Goal: Transaction & Acquisition: Purchase product/service

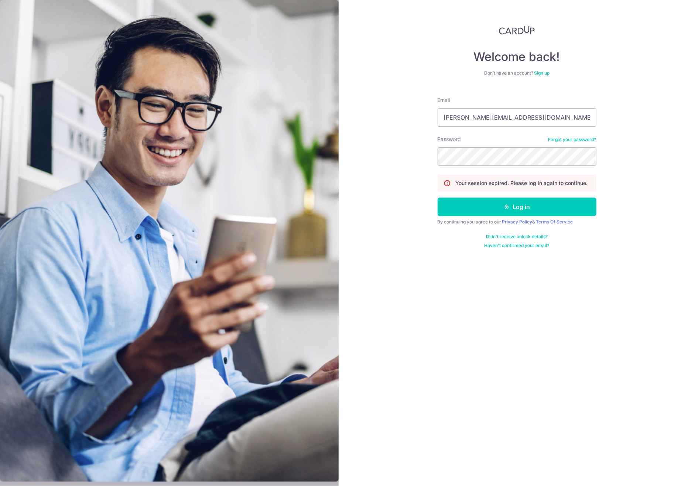
type input "aaron.seah@hotmail.sg"
click at [437, 198] on button "Log in" at bounding box center [516, 207] width 159 height 18
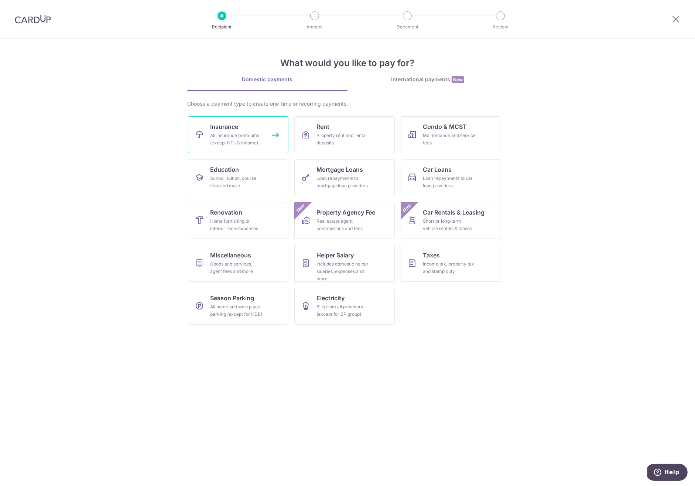
click at [258, 130] on link "Insurance All insurance premiums (except NTUC Income)" at bounding box center [238, 134] width 100 height 37
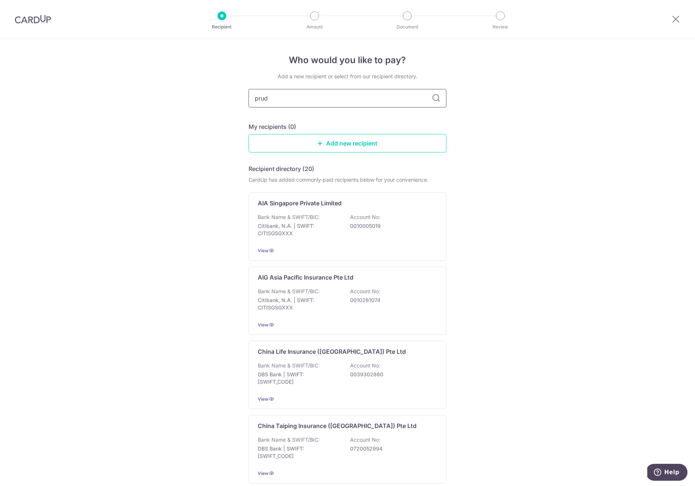
type input "prude"
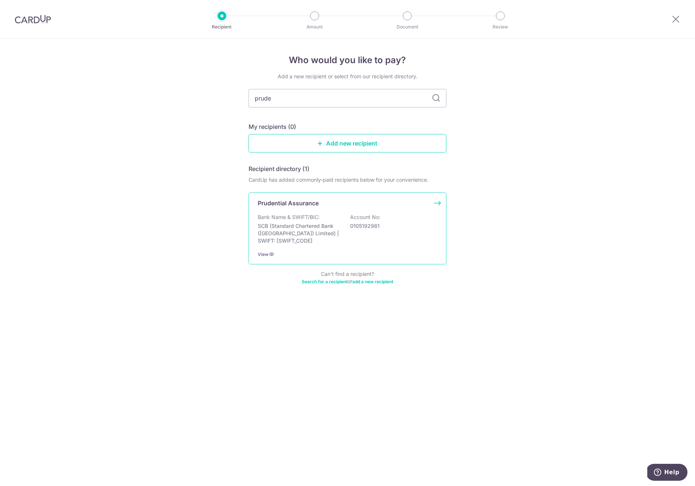
click at [314, 214] on p "Bank Name & SWIFT/BIC:" at bounding box center [289, 216] width 62 height 7
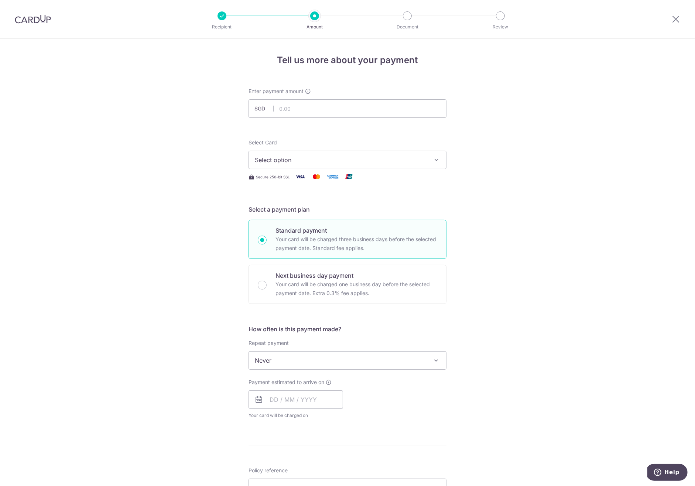
click at [346, 156] on span "Select option" at bounding box center [341, 159] width 172 height 9
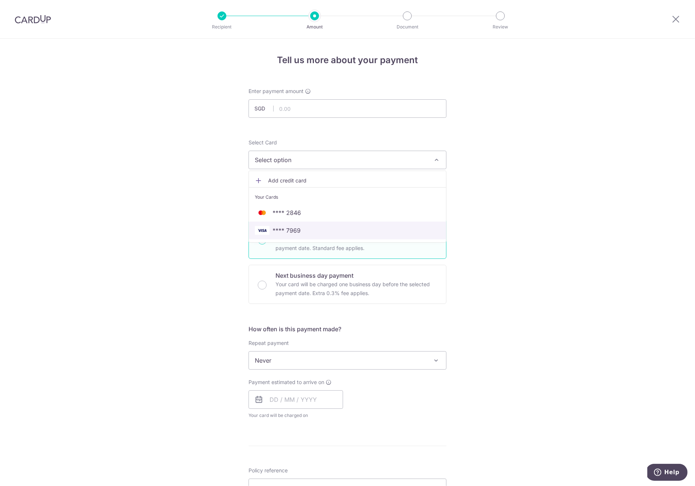
click at [308, 233] on span "**** 7969" at bounding box center [347, 230] width 185 height 9
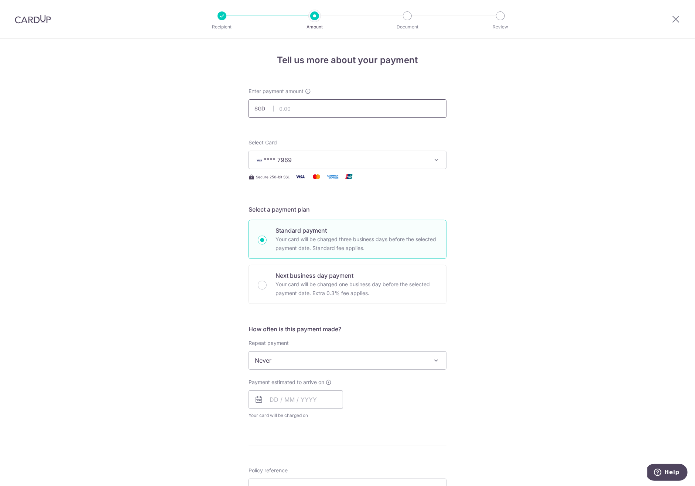
click at [321, 99] on input "text" at bounding box center [347, 108] width 198 height 18
type input "3,206.00"
click at [420, 163] on span "**** 7969" at bounding box center [341, 159] width 172 height 9
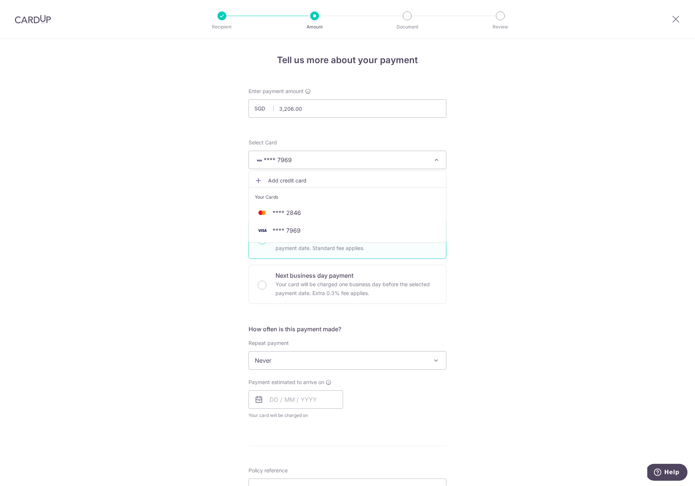
click at [420, 163] on span "**** 7969" at bounding box center [341, 159] width 172 height 9
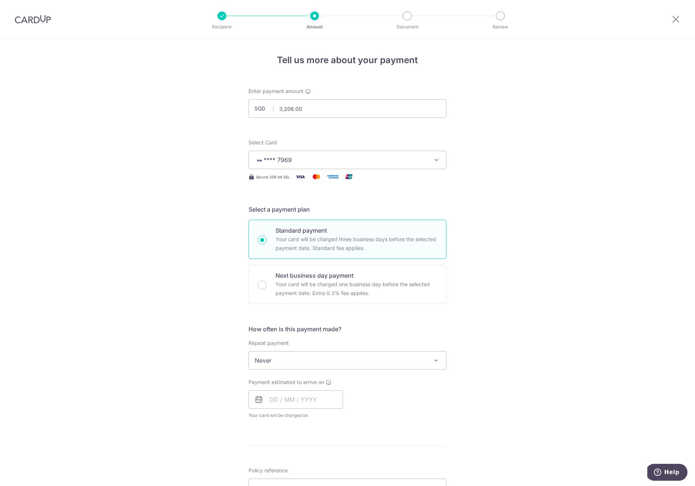
click at [432, 140] on div "Select Card **** 7969 Add credit card Your Cards **** 2846 **** 7969" at bounding box center [347, 154] width 198 height 30
click at [424, 155] on button "**** 7969" at bounding box center [347, 160] width 198 height 18
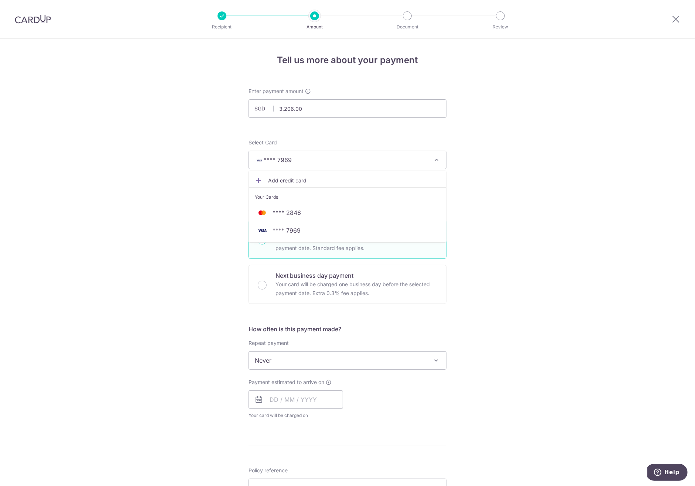
click at [272, 180] on span "Add credit card" at bounding box center [354, 180] width 172 height 7
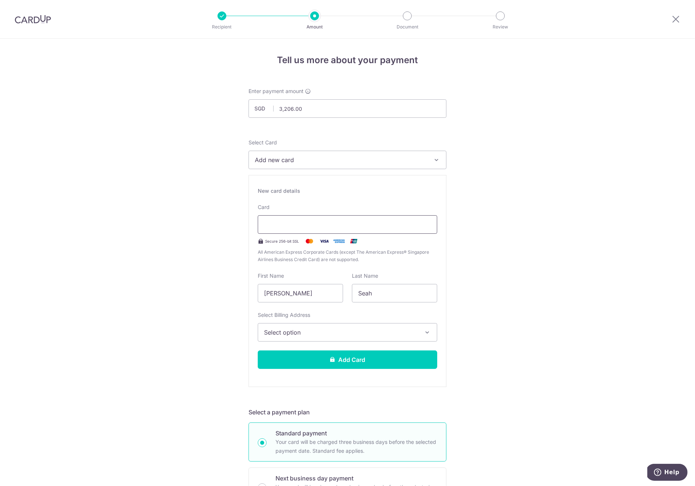
click at [290, 229] on div at bounding box center [347, 224] width 179 height 18
click at [307, 214] on div "Card Secure 256-bit SSL All American Express Corporate Cards (except The Americ…" at bounding box center [347, 233] width 179 height 60
click at [361, 359] on button "Add Card" at bounding box center [347, 359] width 179 height 18
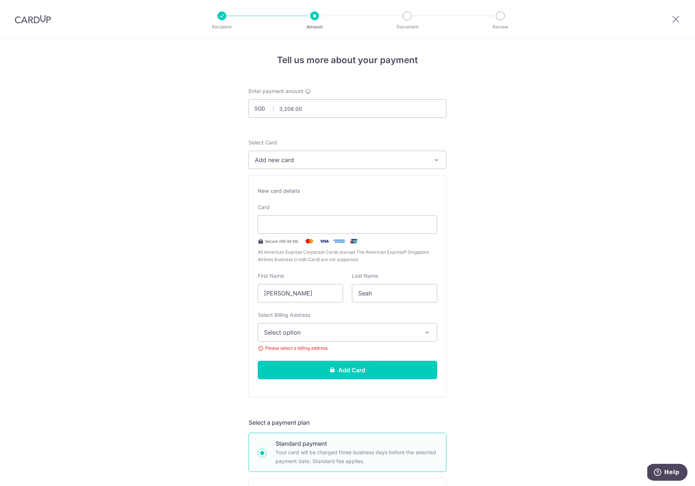
click at [411, 333] on span "Select option" at bounding box center [341, 332] width 154 height 9
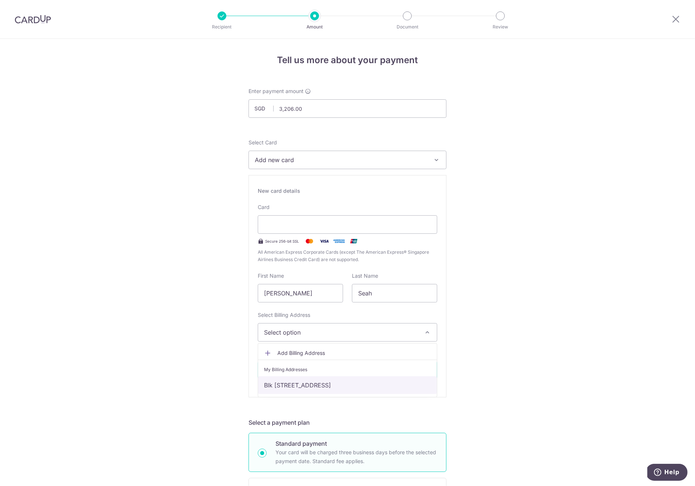
click at [370, 387] on link "Blk 717, #19-103, Clementi West Street 2, Singapore, Singapore, Singapore-120717" at bounding box center [347, 385] width 179 height 18
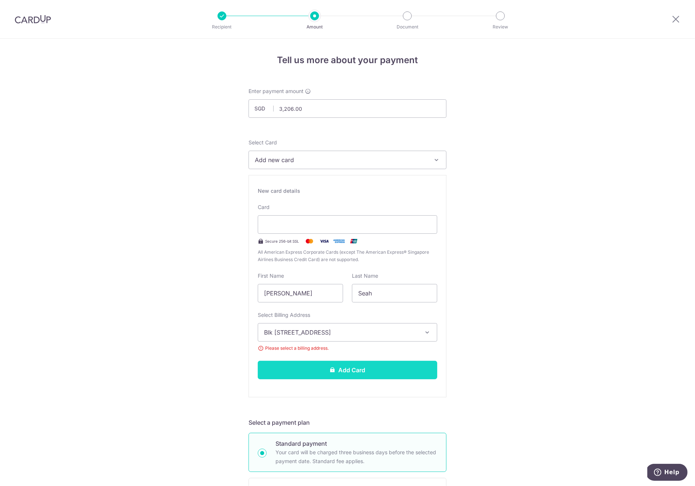
click at [370, 368] on button "Add Card" at bounding box center [347, 370] width 179 height 18
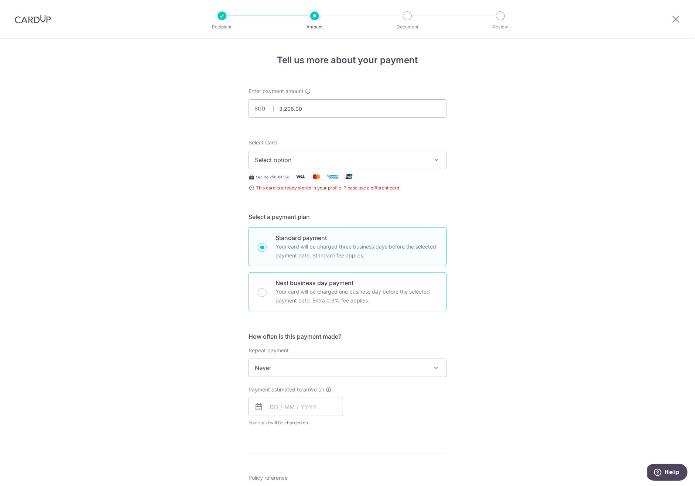
click at [407, 161] on span "Select option" at bounding box center [341, 159] width 172 height 9
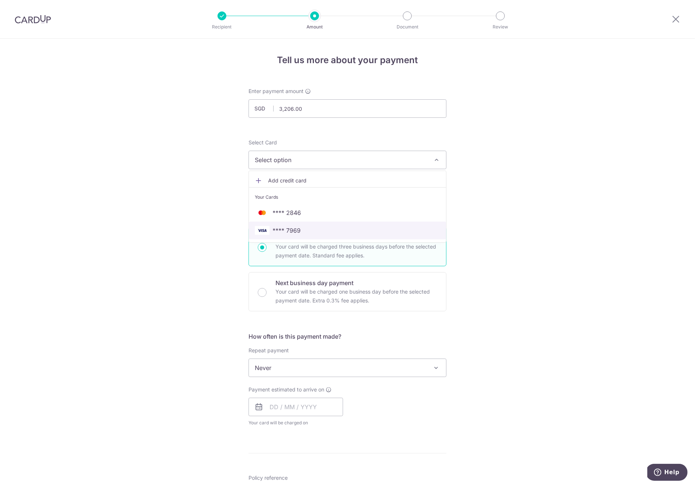
click at [375, 230] on span "**** 7969" at bounding box center [347, 230] width 185 height 9
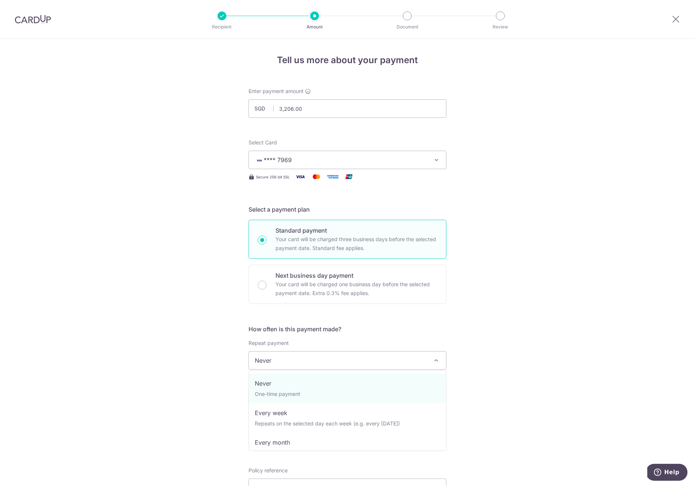
click at [392, 356] on span "Never" at bounding box center [347, 360] width 197 height 18
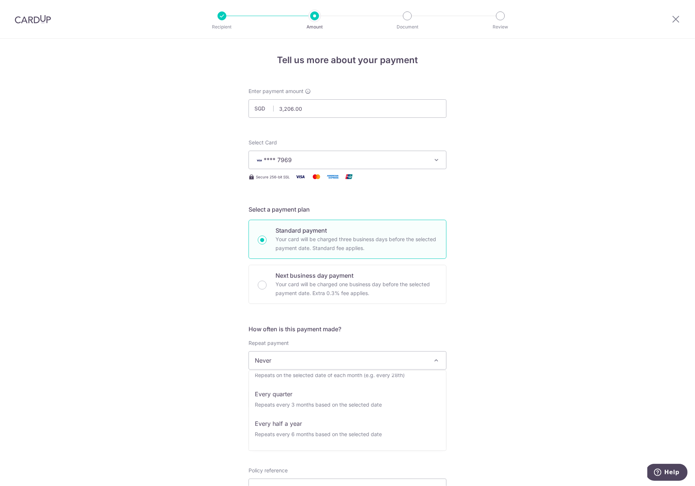
scroll to position [103, 0]
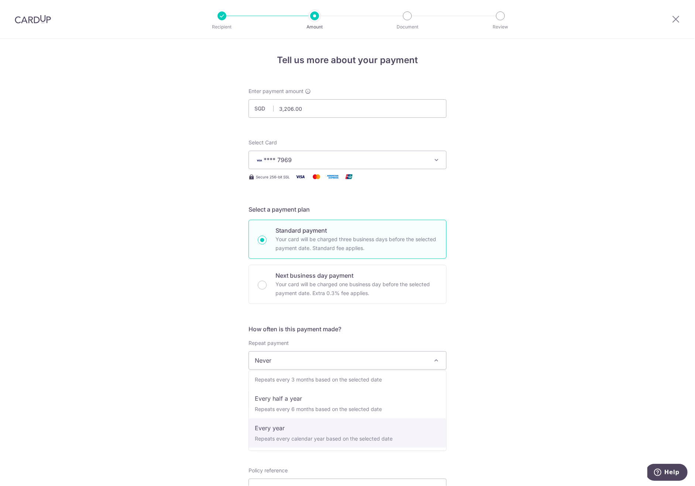
select select "6"
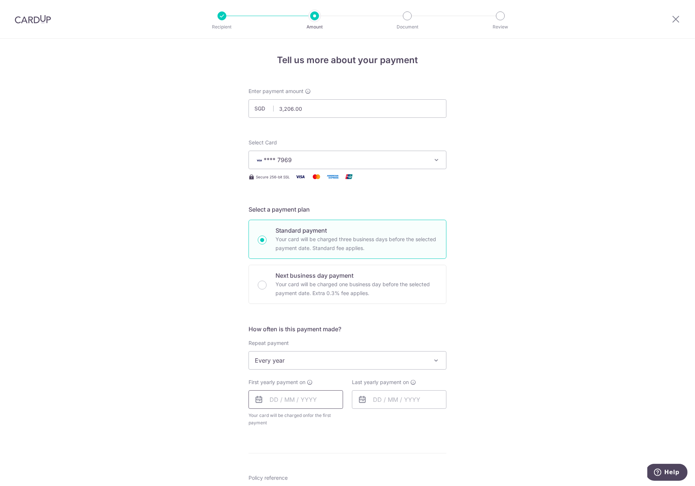
click at [275, 398] on input "text" at bounding box center [295, 399] width 95 height 18
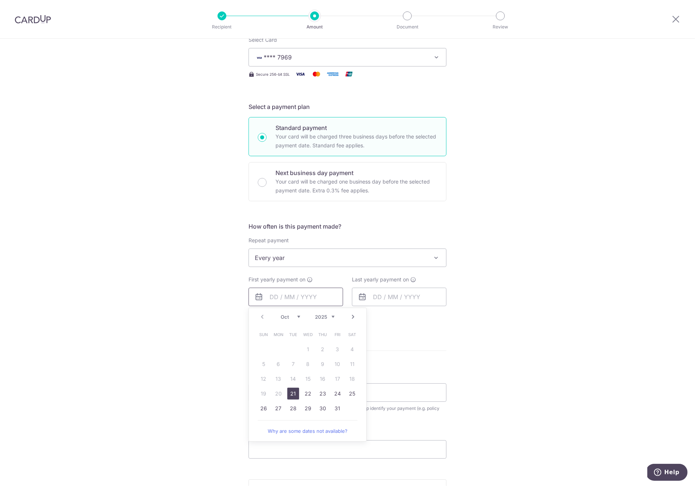
scroll to position [118, 0]
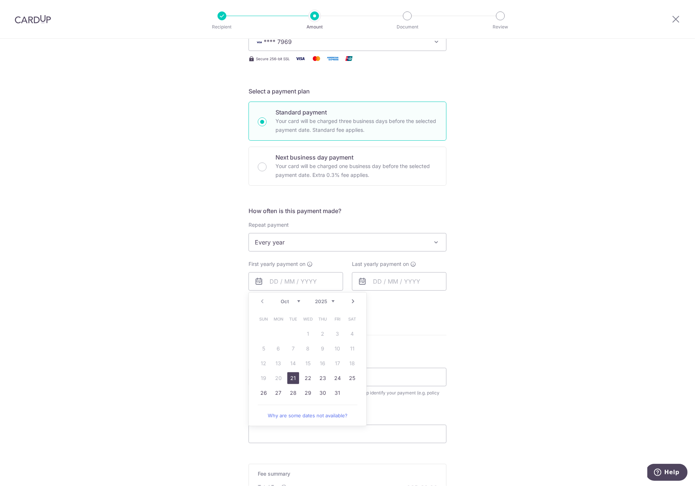
click at [292, 379] on link "21" at bounding box center [293, 378] width 12 height 12
type input "21/10/2025"
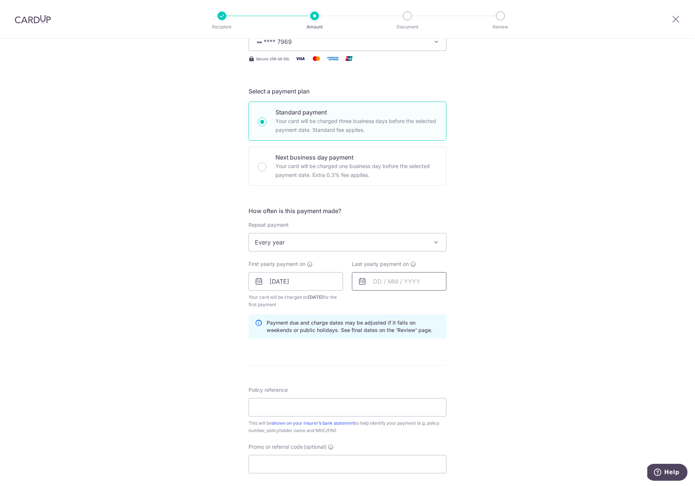
click at [398, 278] on input "text" at bounding box center [399, 281] width 95 height 18
click at [396, 376] on link "20" at bounding box center [397, 378] width 12 height 12
type input "20/10/2026"
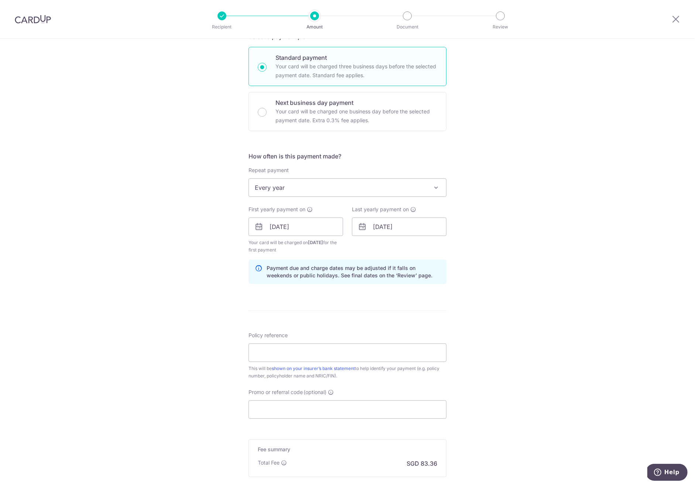
scroll to position [257, 0]
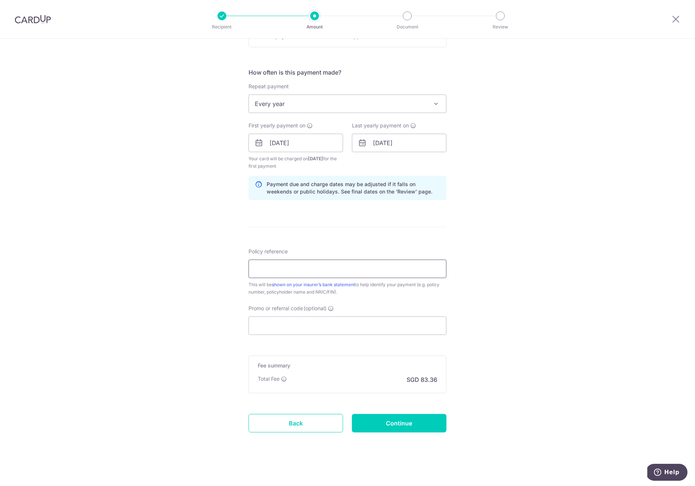
click at [392, 262] on input "Policy reference" at bounding box center [347, 269] width 198 height 18
paste input "83483468"
type input "83483468"
click at [468, 245] on div "Tell us more about your payment Enter payment amount SGD 3,206.00 3206.00 This …" at bounding box center [347, 135] width 695 height 706
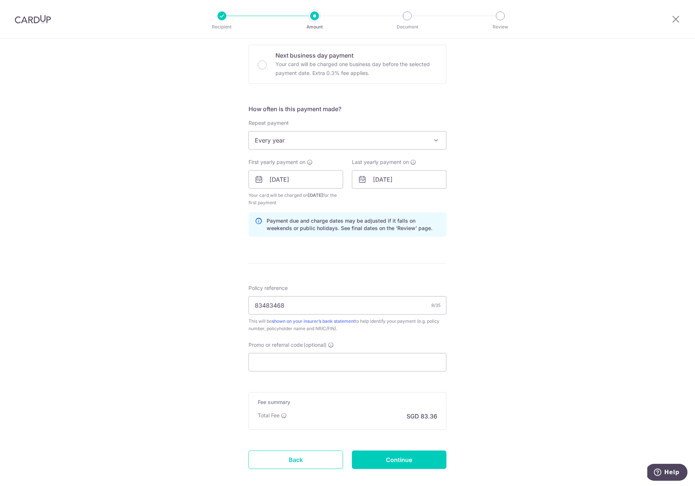
scroll to position [240, 0]
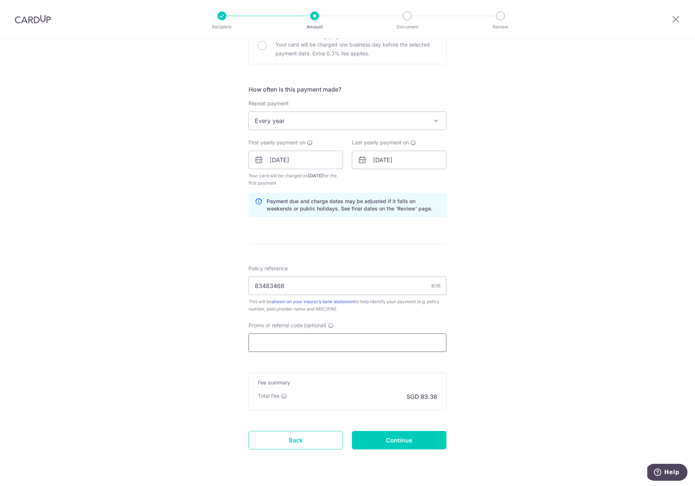
click at [353, 347] on input "Promo or referral code (optional)" at bounding box center [347, 342] width 198 height 18
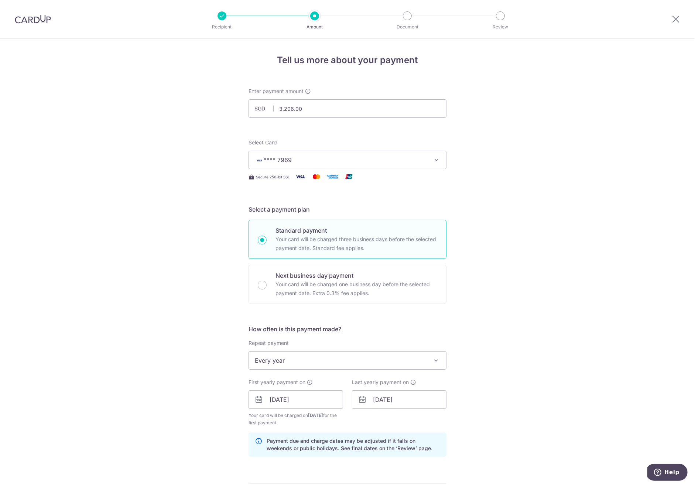
scroll to position [257, 0]
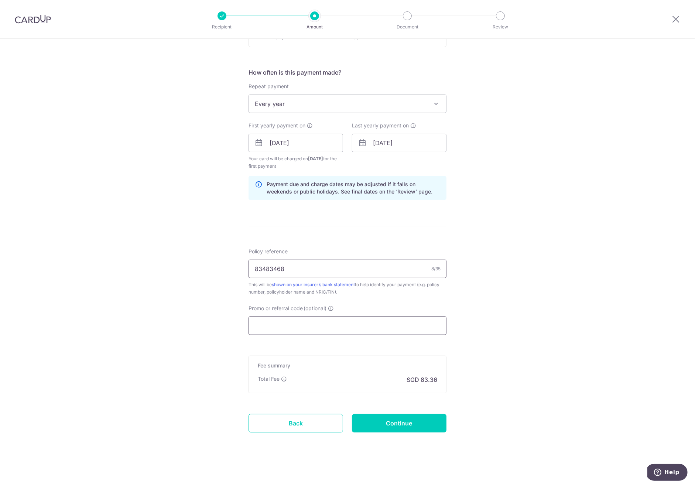
paste input "REC185"
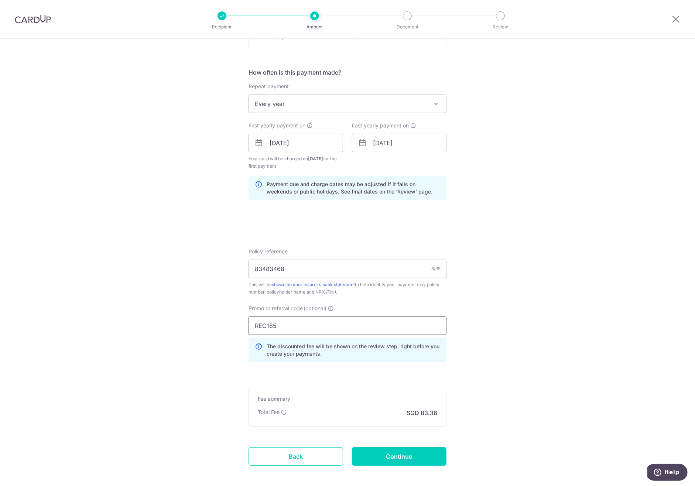
type input "REC185"
click at [409, 456] on input "Continue" at bounding box center [399, 456] width 95 height 18
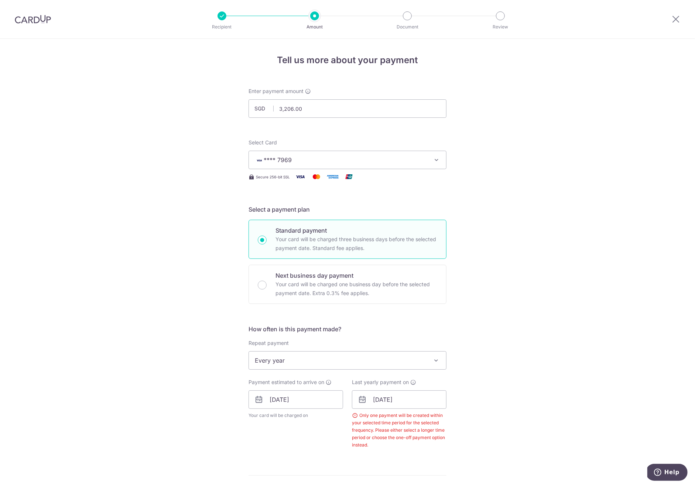
scroll to position [282, 0]
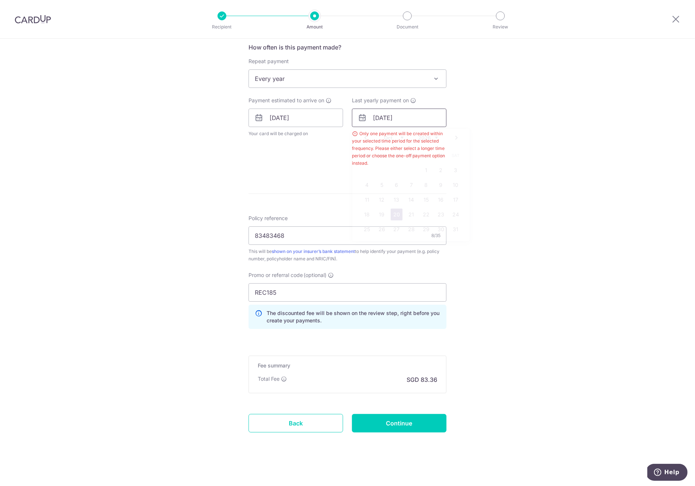
click at [380, 116] on input "[DATE]" at bounding box center [399, 118] width 95 height 18
click at [427, 214] on link "22" at bounding box center [426, 215] width 12 height 12
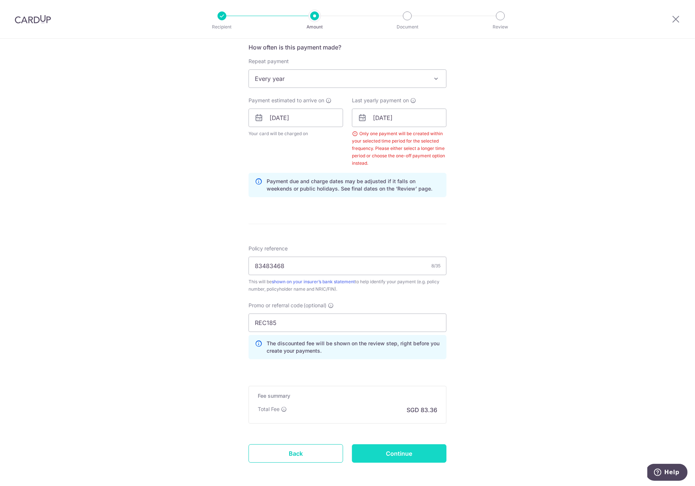
click at [412, 452] on input "Continue" at bounding box center [399, 453] width 95 height 18
click at [372, 118] on input "22/10/2026" at bounding box center [399, 118] width 95 height 18
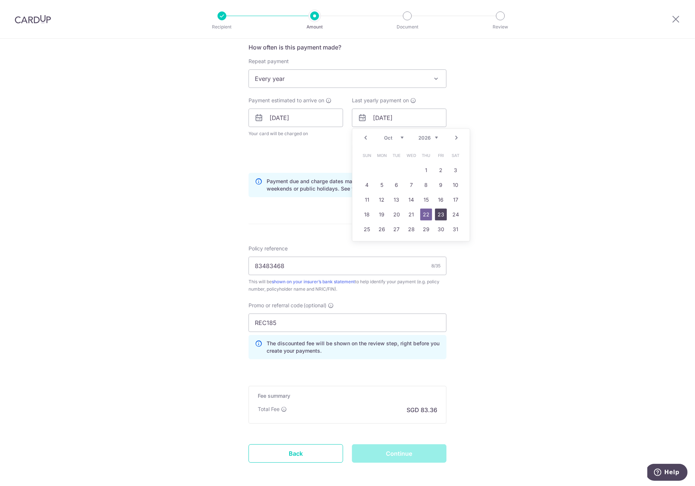
click at [438, 212] on link "23" at bounding box center [441, 215] width 12 height 12
type input "23/10/2026"
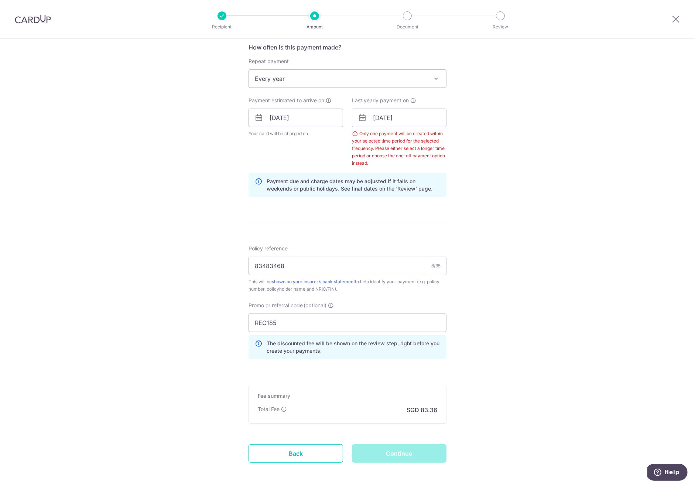
click at [527, 188] on div "Tell us more about your payment Enter payment amount SGD 3,206.00 3206.00 Selec…" at bounding box center [347, 137] width 695 height 761
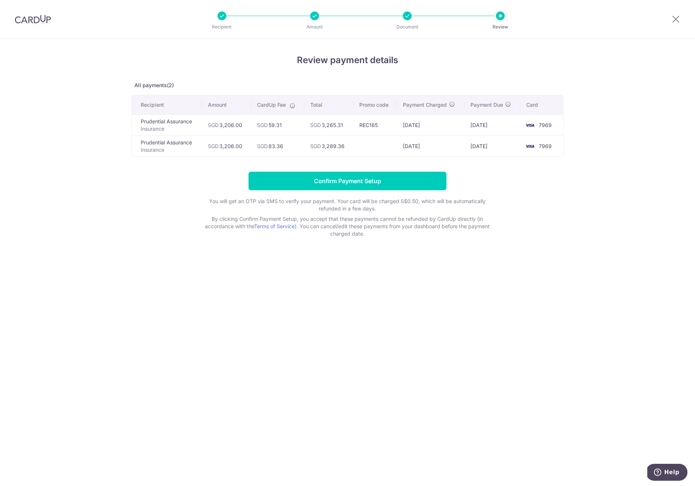
click at [392, 293] on div "Review payment details All payments(2) Recipient Amount CardUp Fee Total Promo …" at bounding box center [347, 262] width 695 height 447
click at [375, 184] on input "Confirm Payment Setup" at bounding box center [347, 181] width 198 height 18
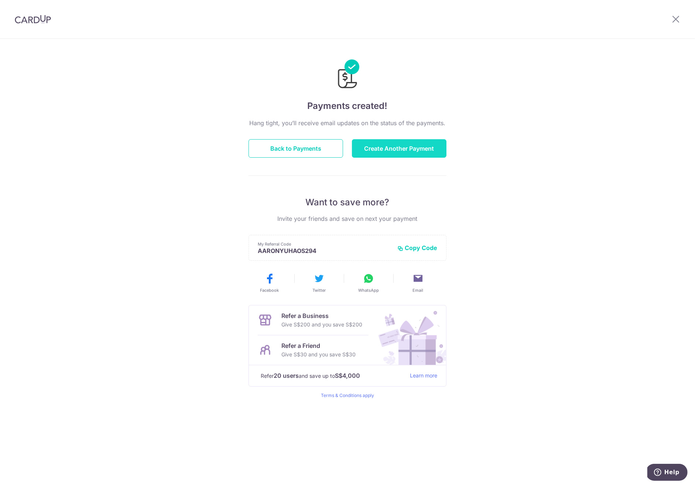
click at [393, 151] on button "Create Another Payment" at bounding box center [399, 148] width 95 height 18
